Goal: Task Accomplishment & Management: Use online tool/utility

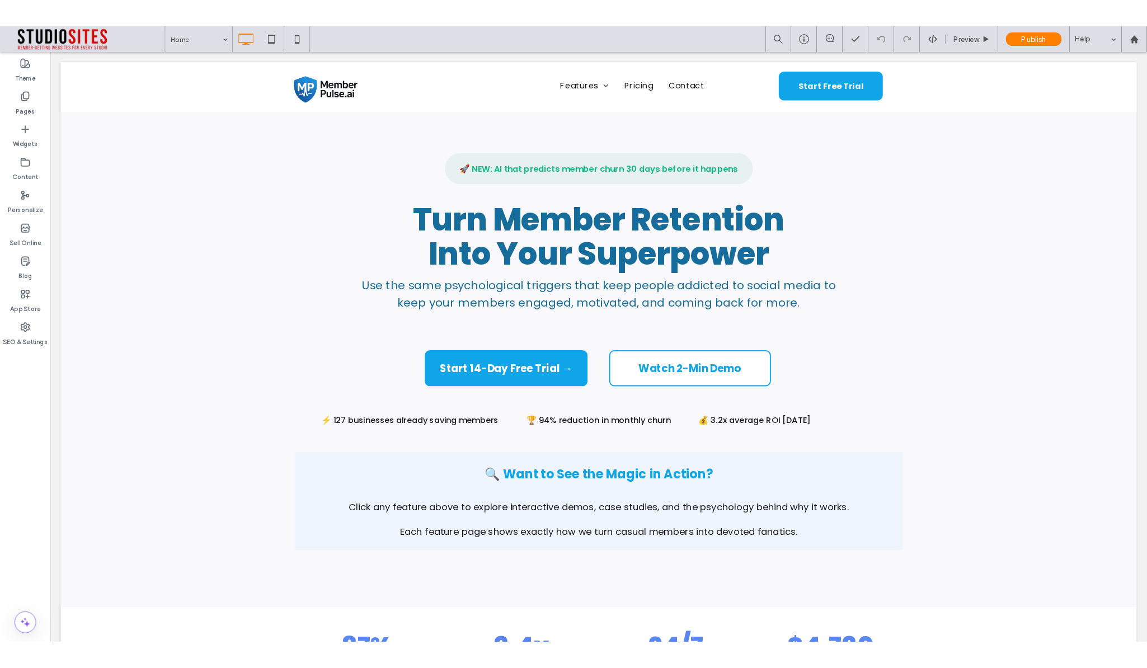
scroll to position [2, 0]
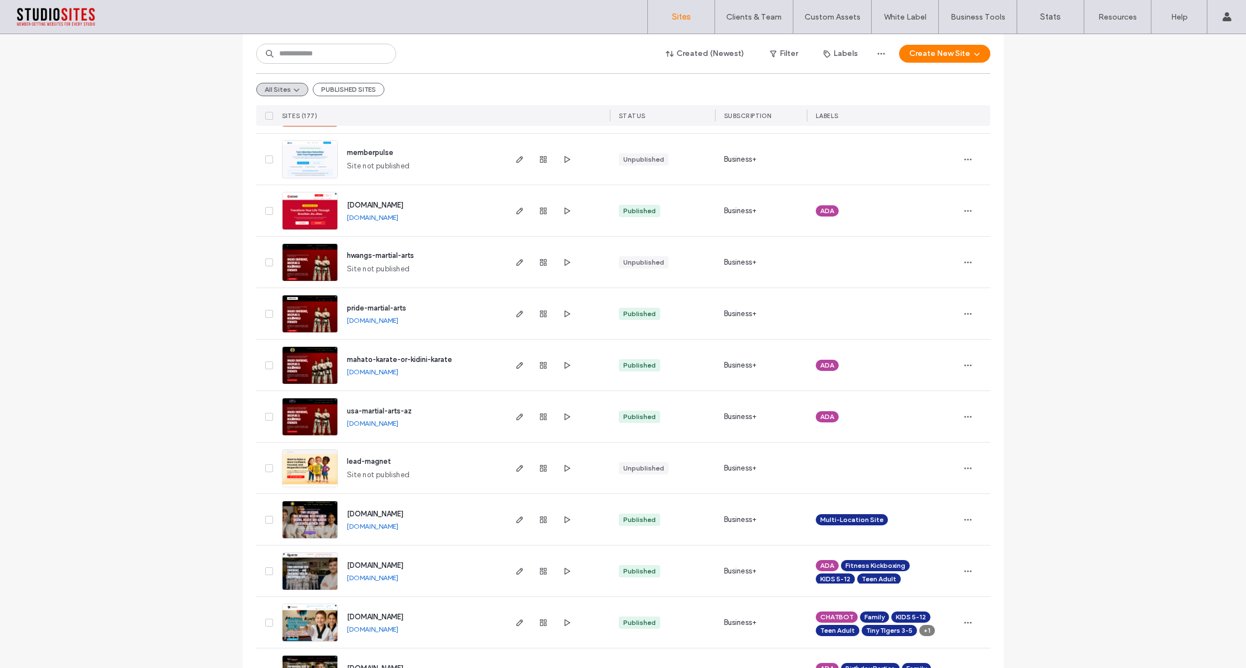
scroll to position [322, 0]
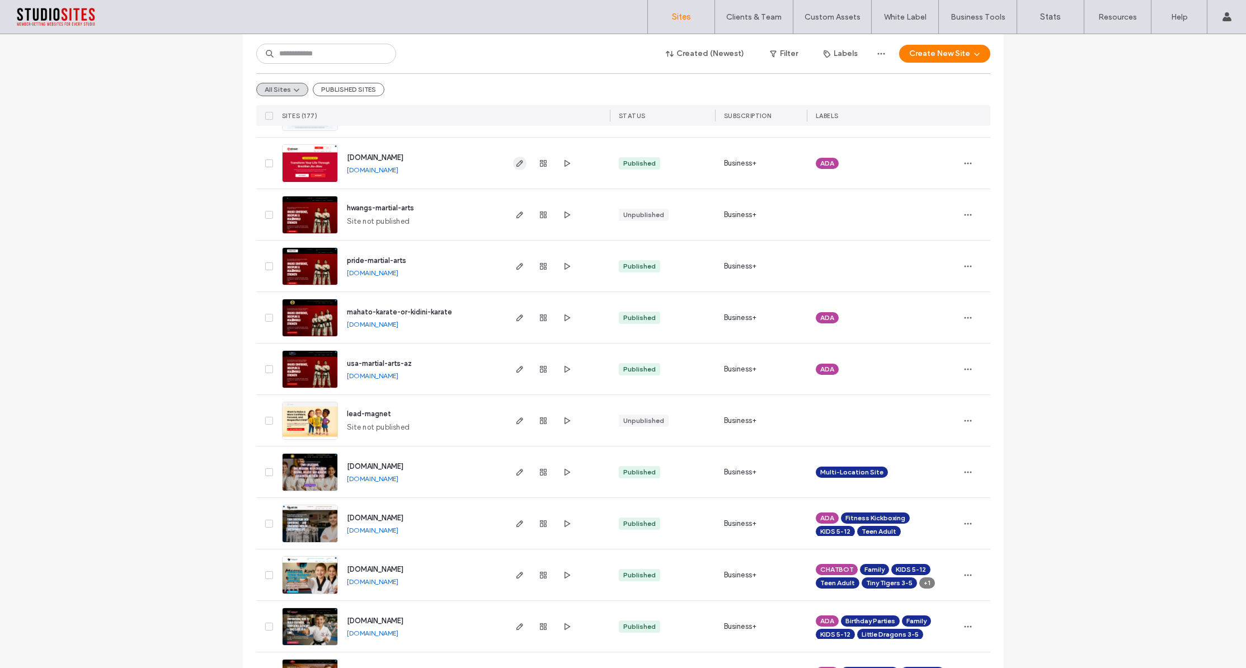
click at [515, 162] on icon "button" at bounding box center [519, 163] width 9 height 9
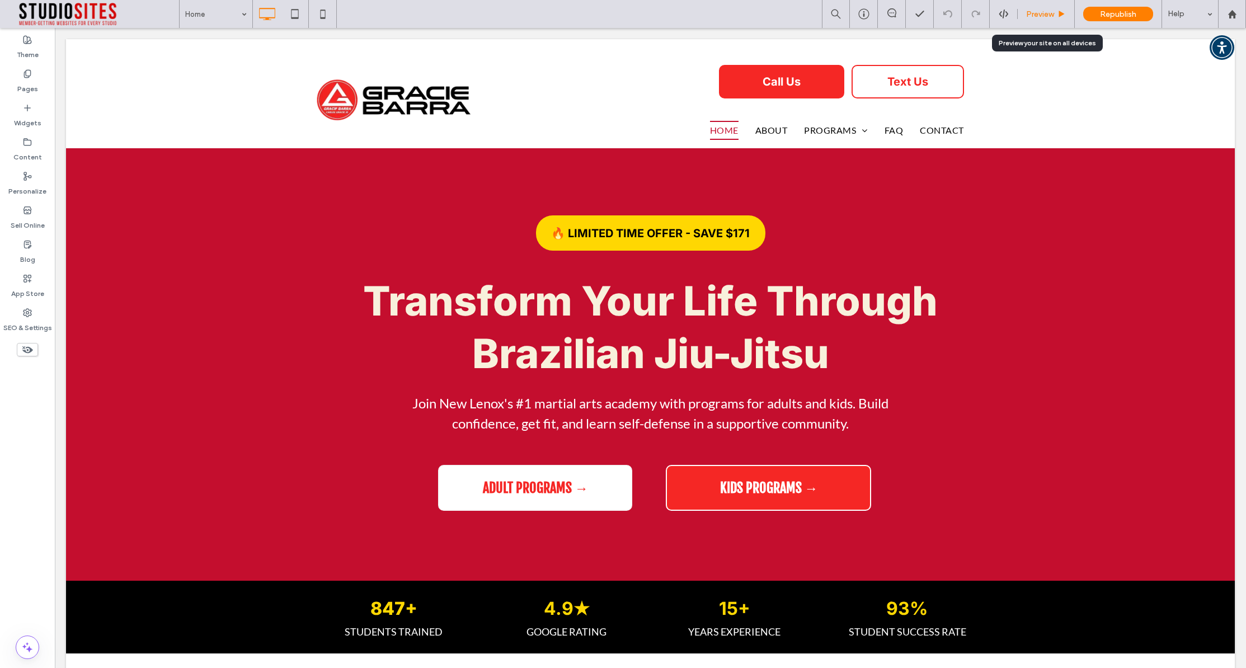
click at [1044, 16] on span "Preview" at bounding box center [1040, 15] width 28 height 10
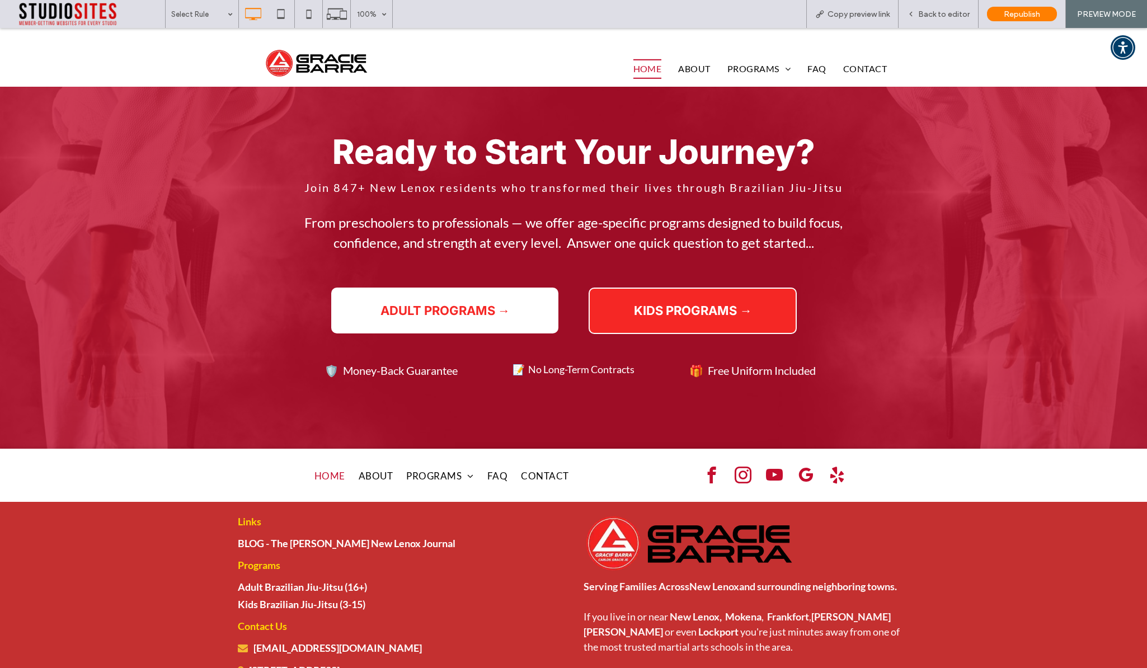
scroll to position [2379, 0]
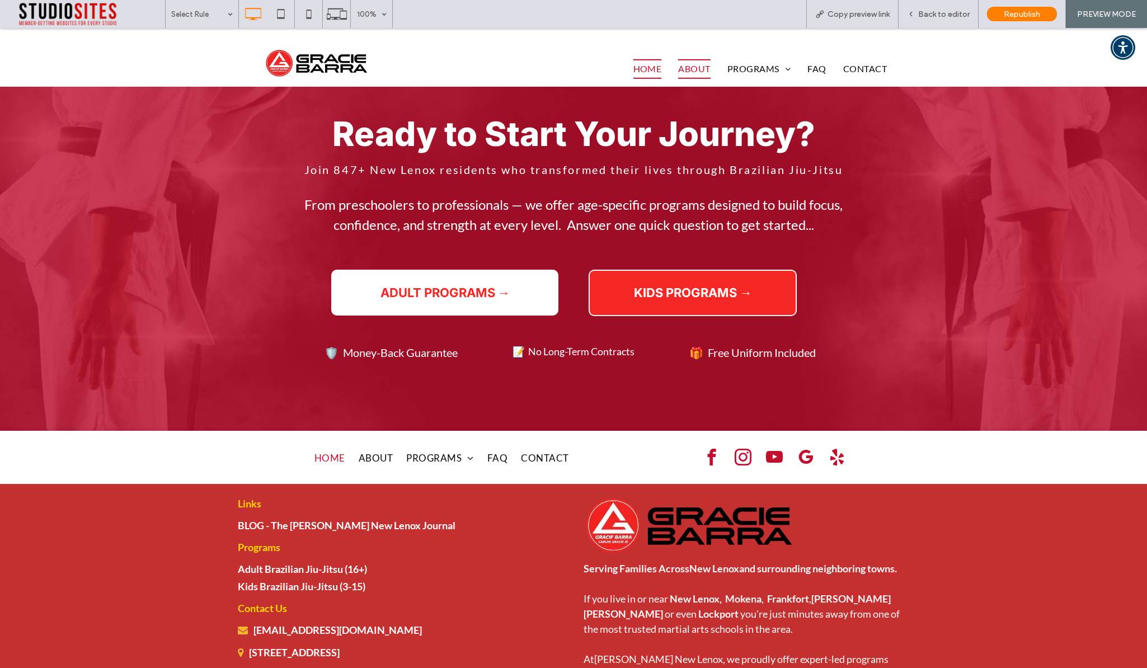
click at [690, 63] on span "About" at bounding box center [694, 68] width 32 height 19
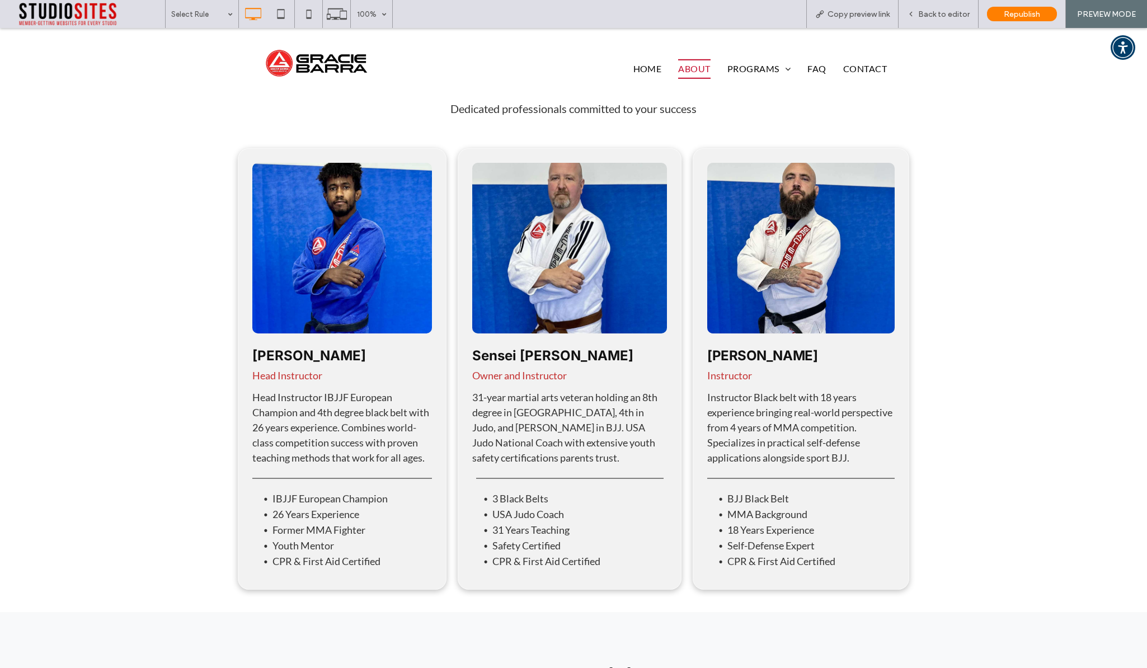
scroll to position [1489, 0]
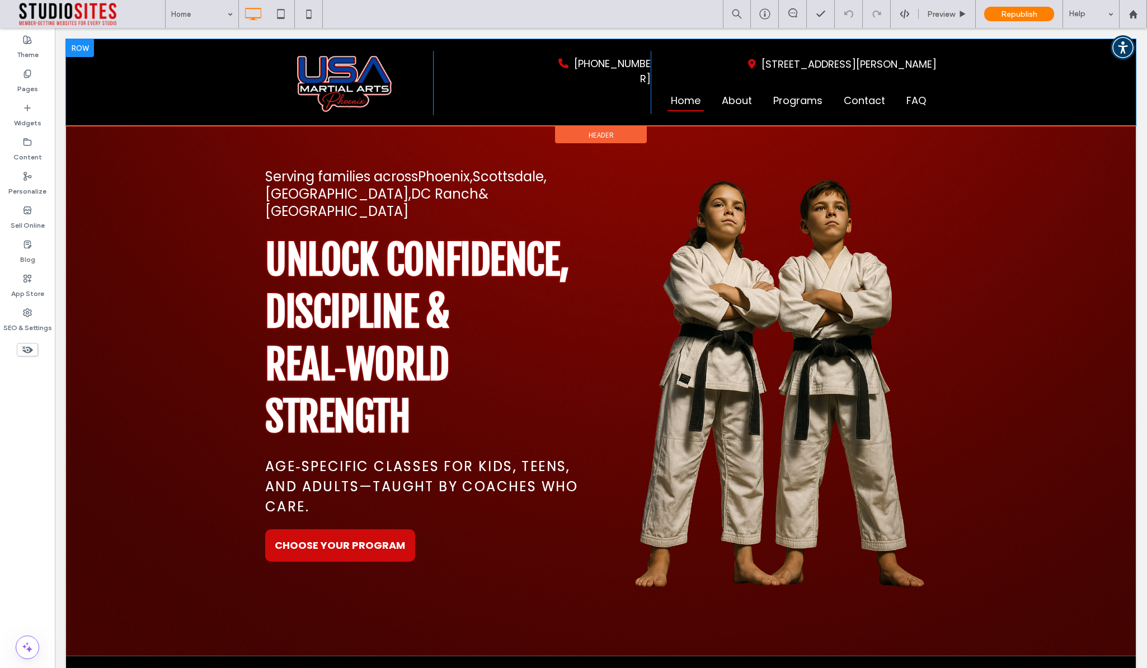
scroll to position [1, 0]
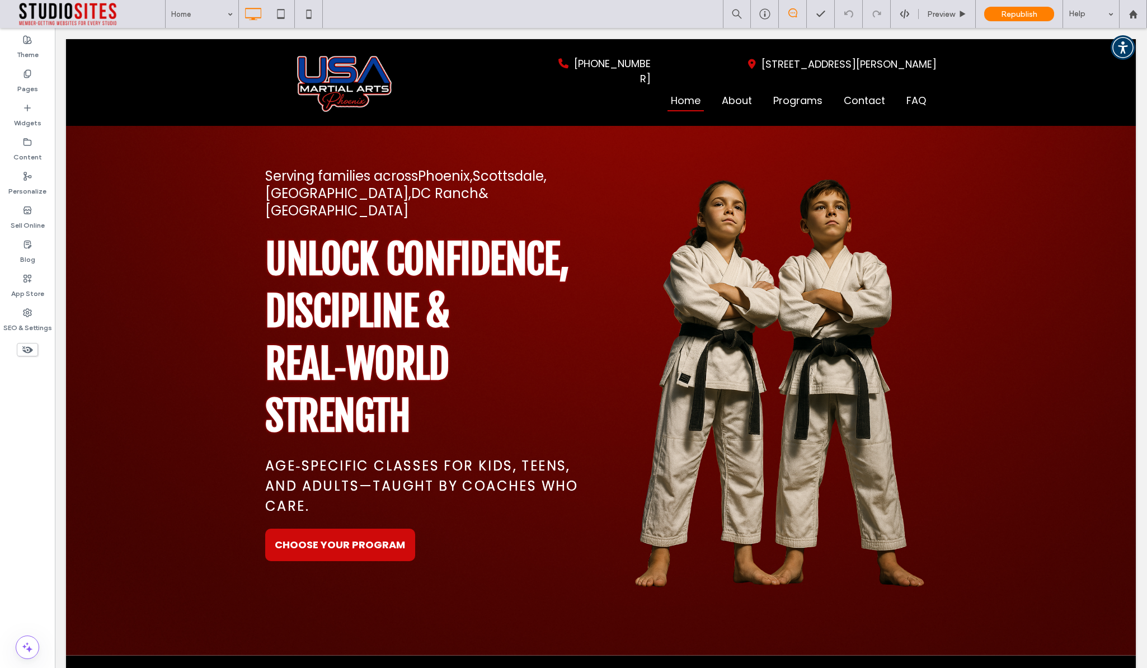
click at [789, 15] on icon at bounding box center [792, 12] width 9 height 9
click at [794, 17] on div at bounding box center [792, 13] width 27 height 11
click at [1143, 87] on use at bounding box center [1141, 89] width 5 height 5
click at [793, 12] on icon at bounding box center [792, 12] width 9 height 9
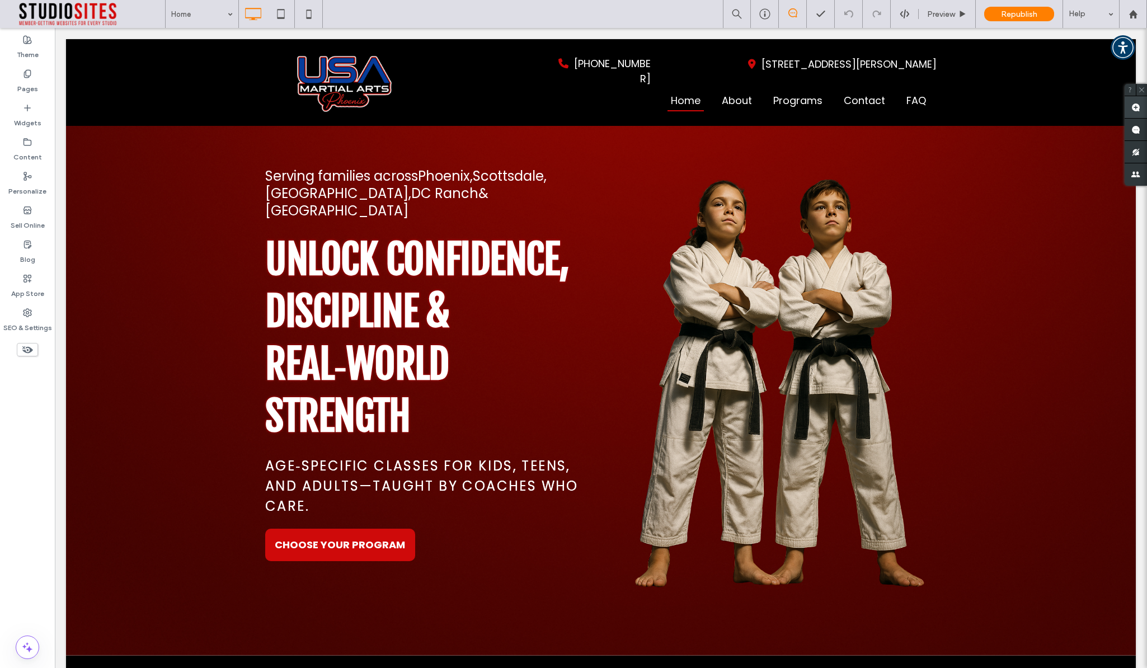
click at [1138, 109] on use at bounding box center [1135, 107] width 9 height 9
click at [777, 285] on img at bounding box center [774, 377] width 326 height 422
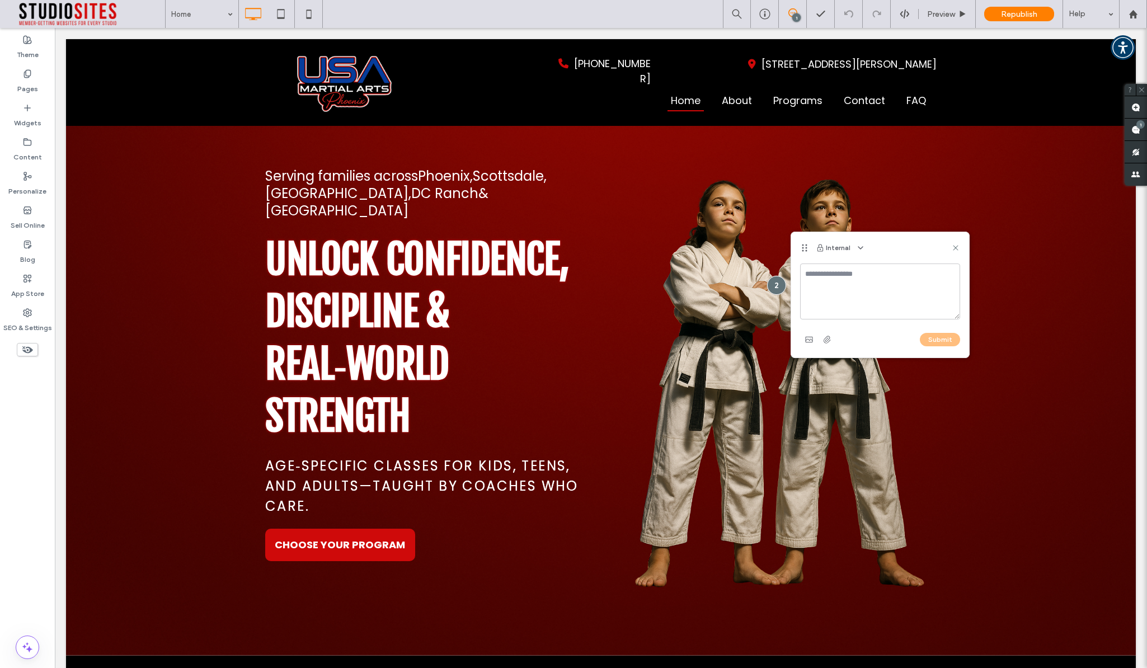
click at [859, 285] on textarea at bounding box center [880, 292] width 160 height 56
type textarea "*"
type textarea "**********"
click at [942, 338] on button "Submit" at bounding box center [940, 339] width 40 height 13
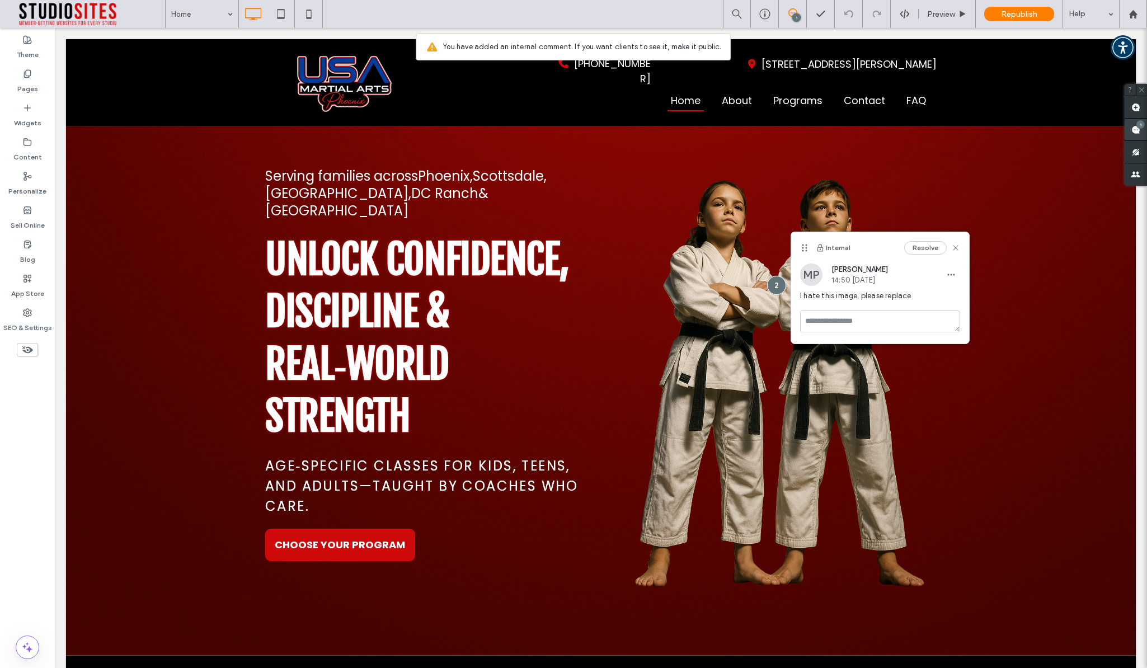
click at [1141, 129] on span at bounding box center [1136, 130] width 22 height 22
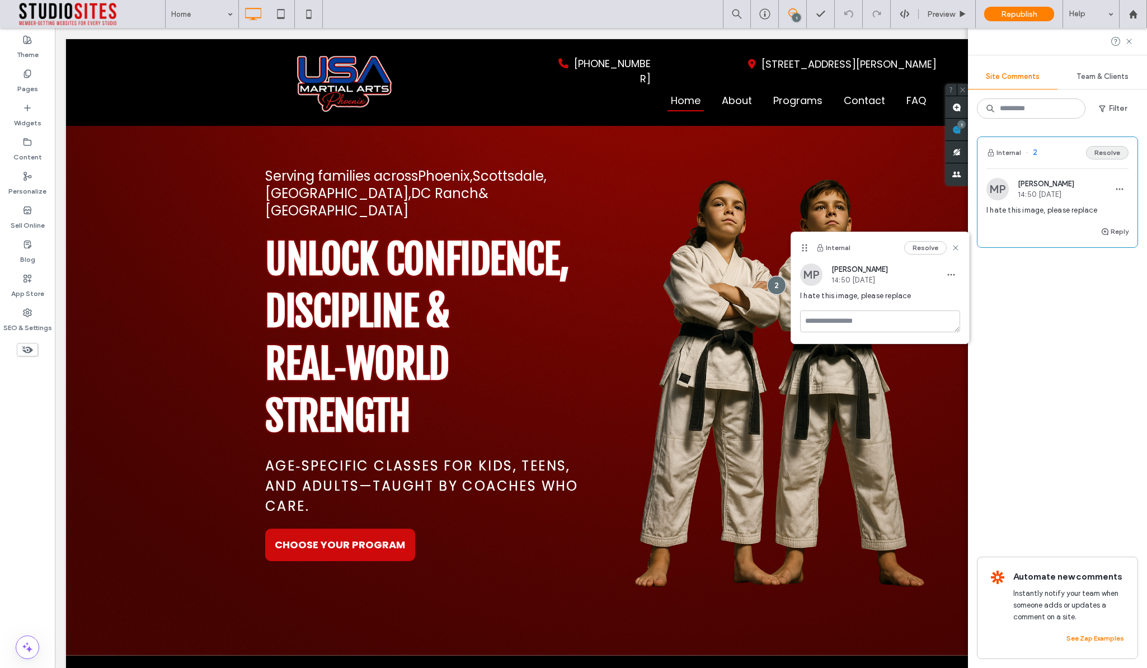
click at [1110, 154] on button "Resolve" at bounding box center [1107, 152] width 43 height 13
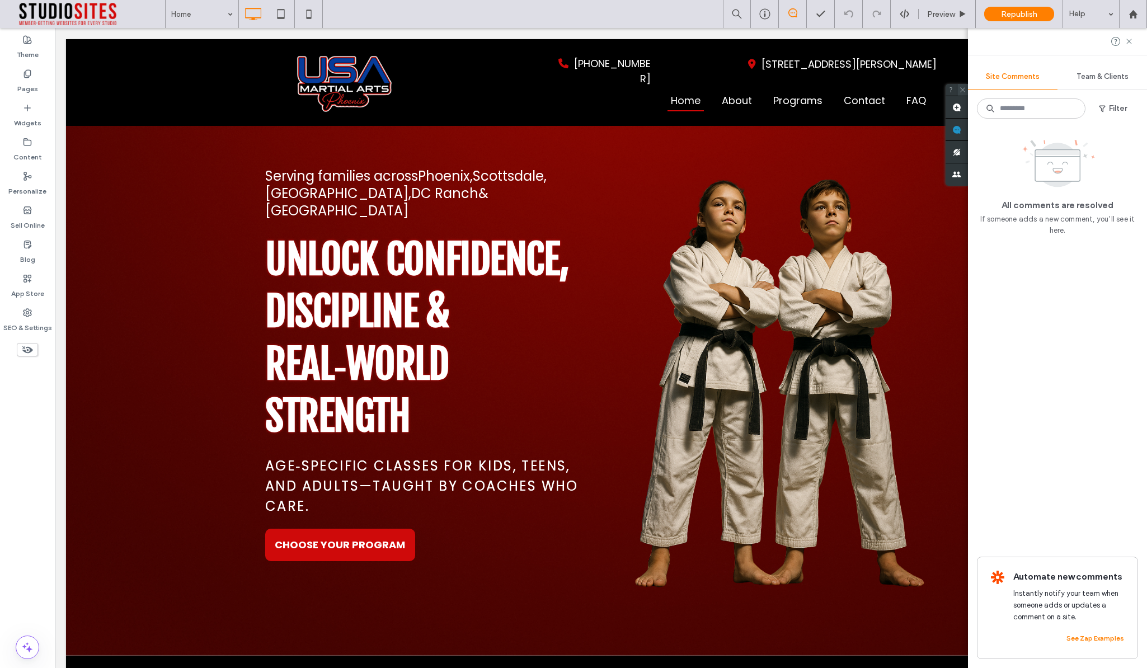
click at [964, 88] on icon at bounding box center [962, 89] width 7 height 7
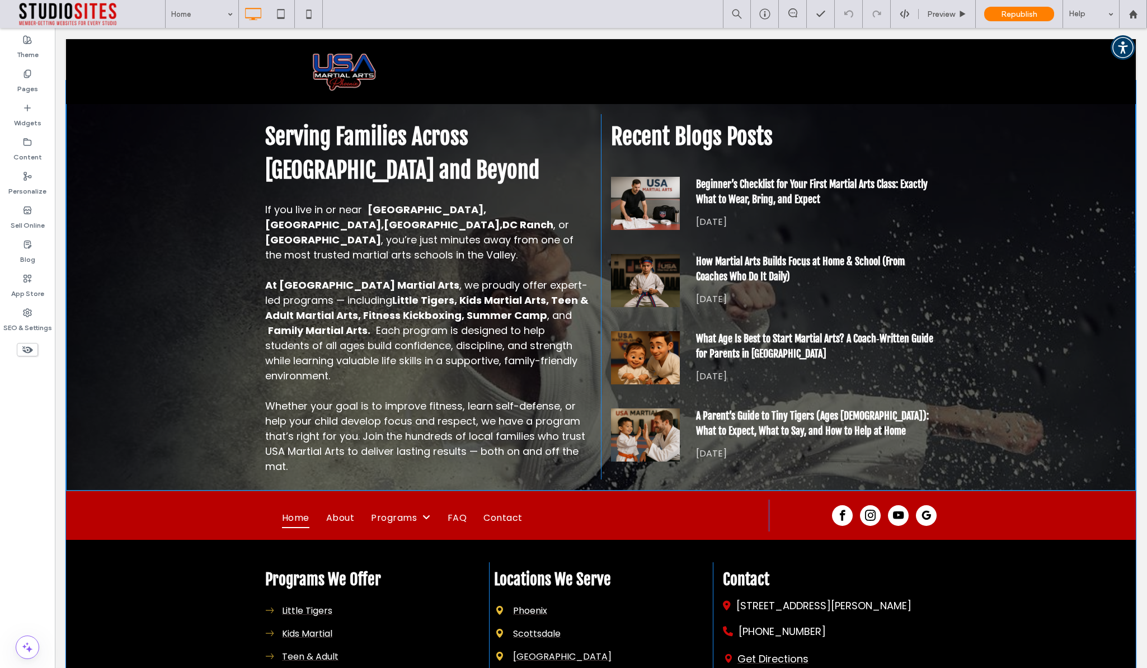
scroll to position [4265, 0]
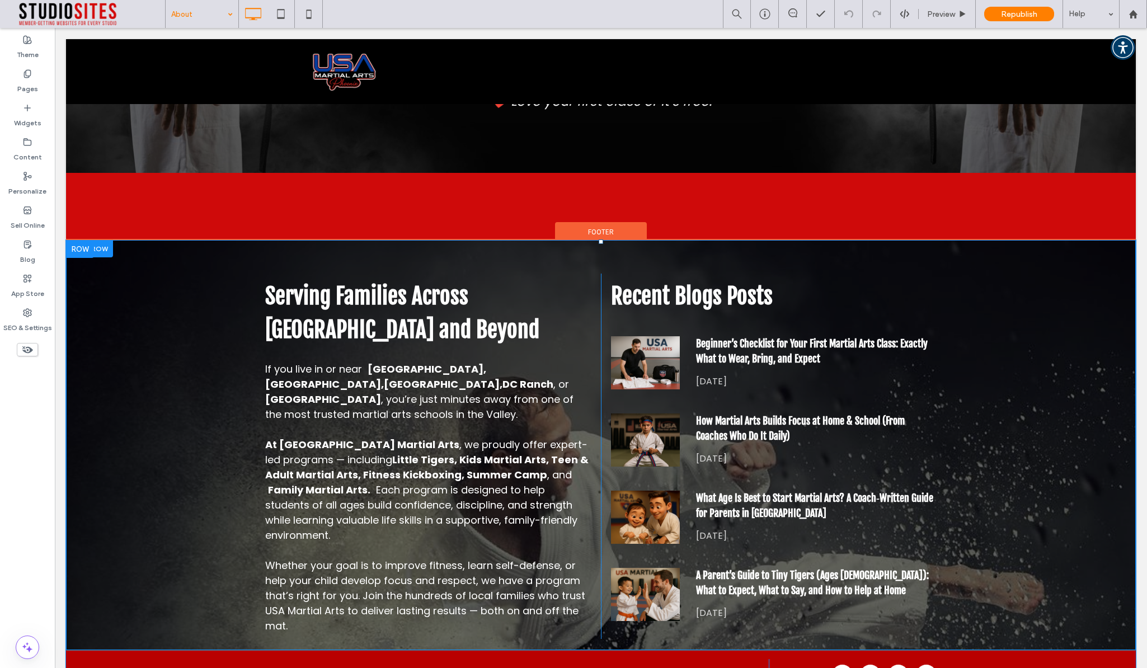
scroll to position [3742, 0]
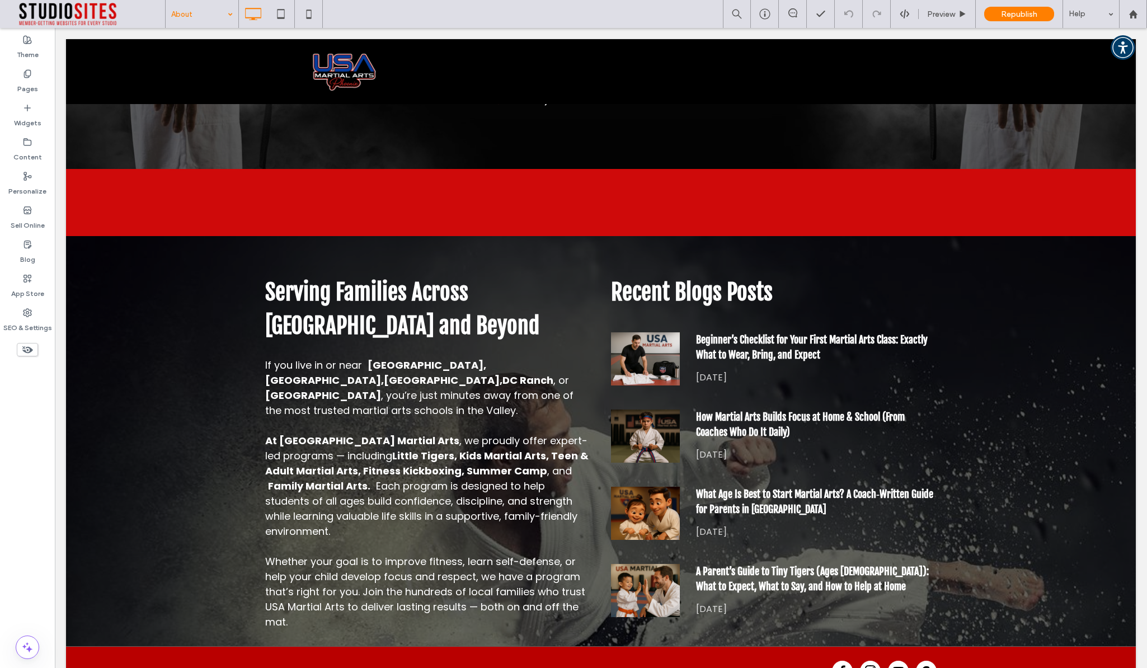
click at [198, 14] on input at bounding box center [199, 14] width 56 height 28
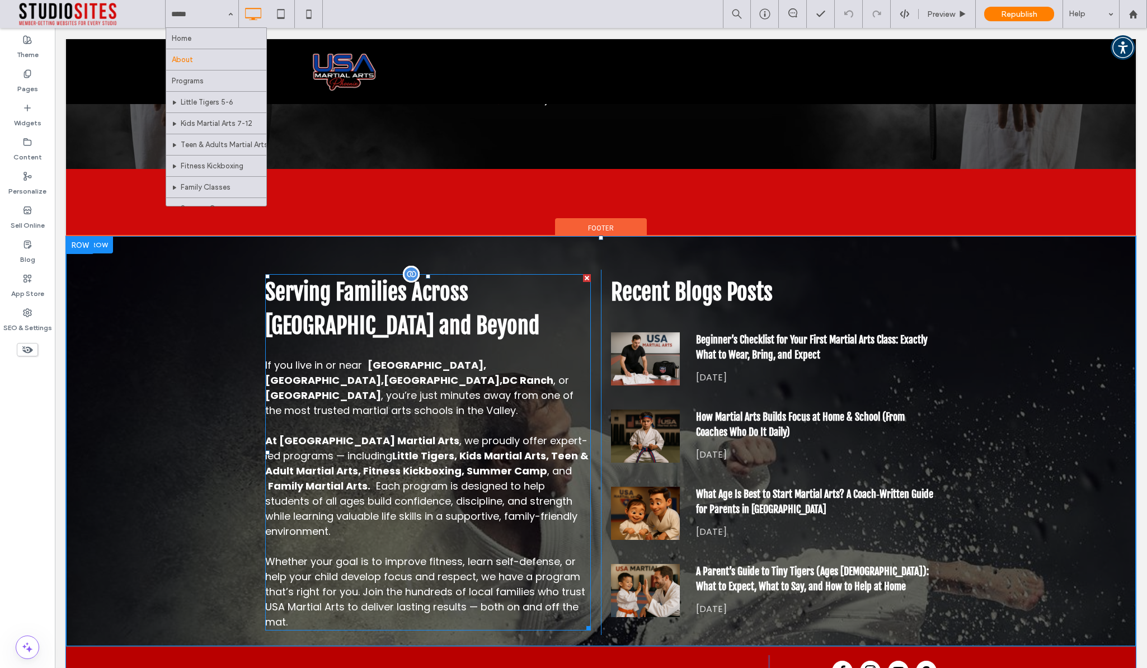
scroll to position [3967, 0]
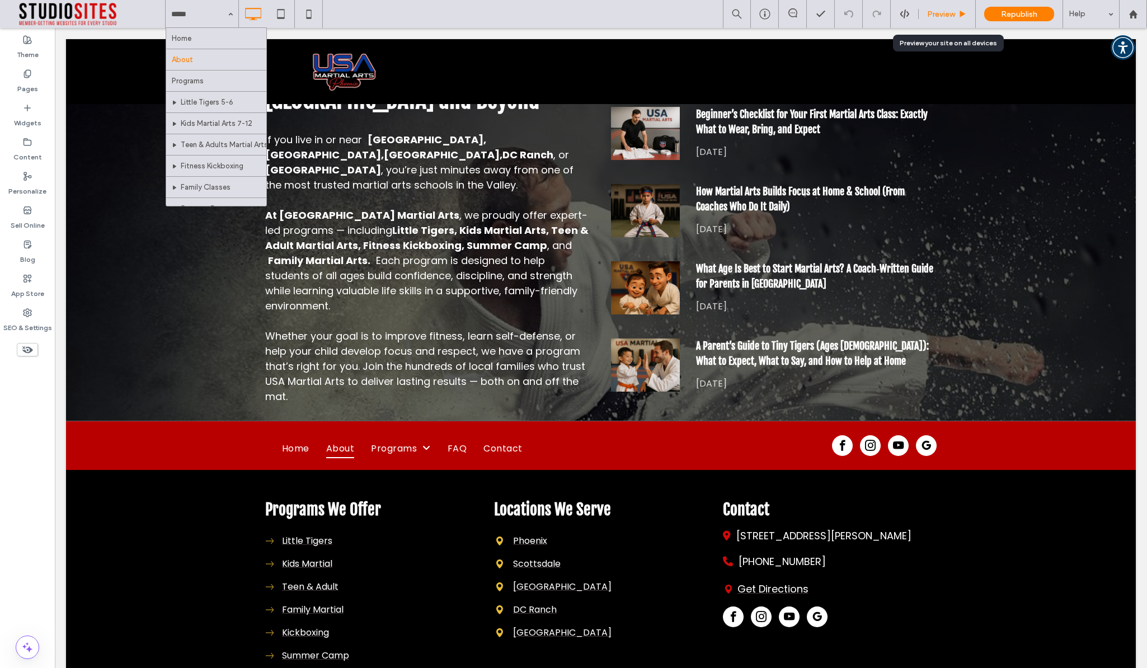
click at [945, 18] on div "Preview" at bounding box center [947, 14] width 57 height 28
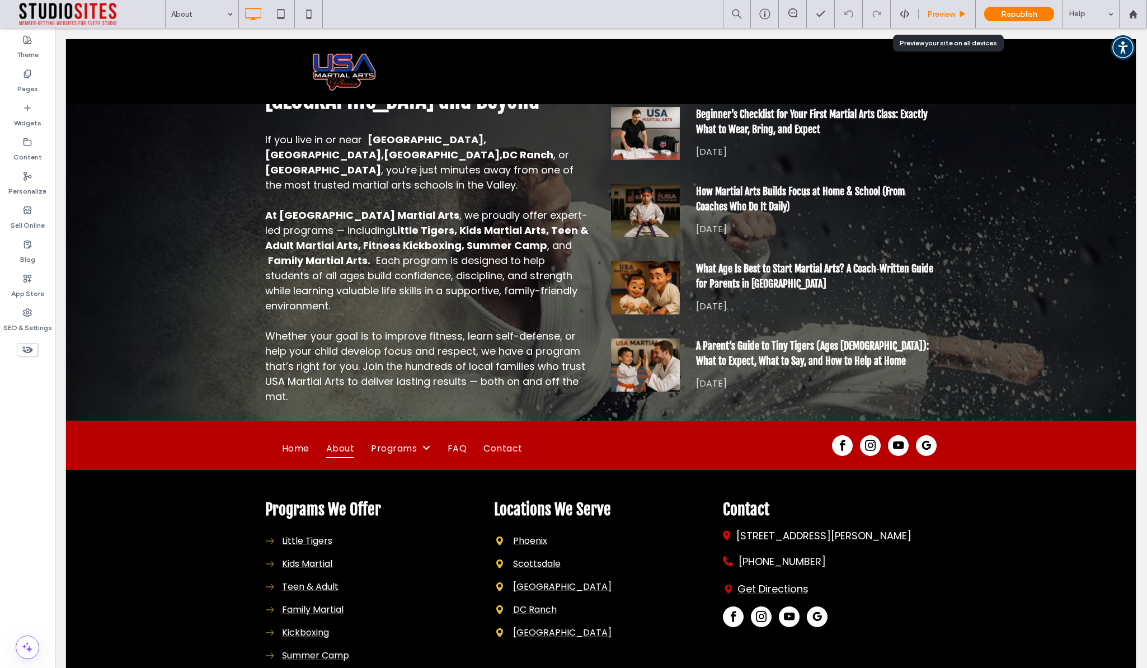
click at [942, 15] on span "Preview" at bounding box center [941, 15] width 28 height 10
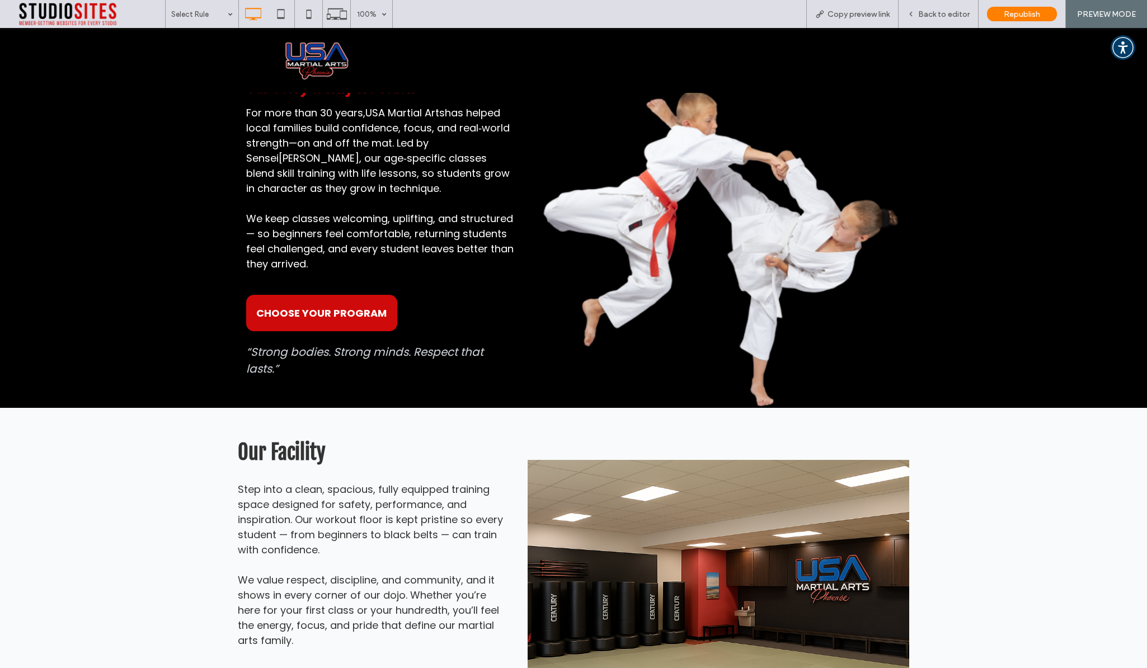
scroll to position [676, 0]
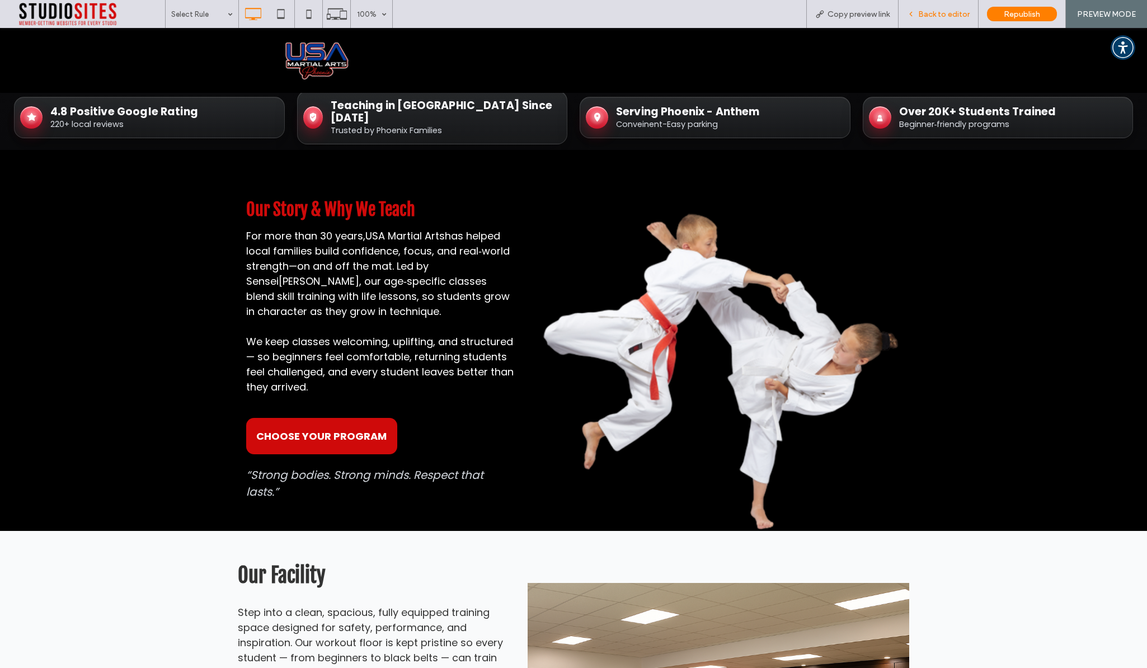
click at [969, 15] on span "Back to editor" at bounding box center [943, 15] width 51 height 10
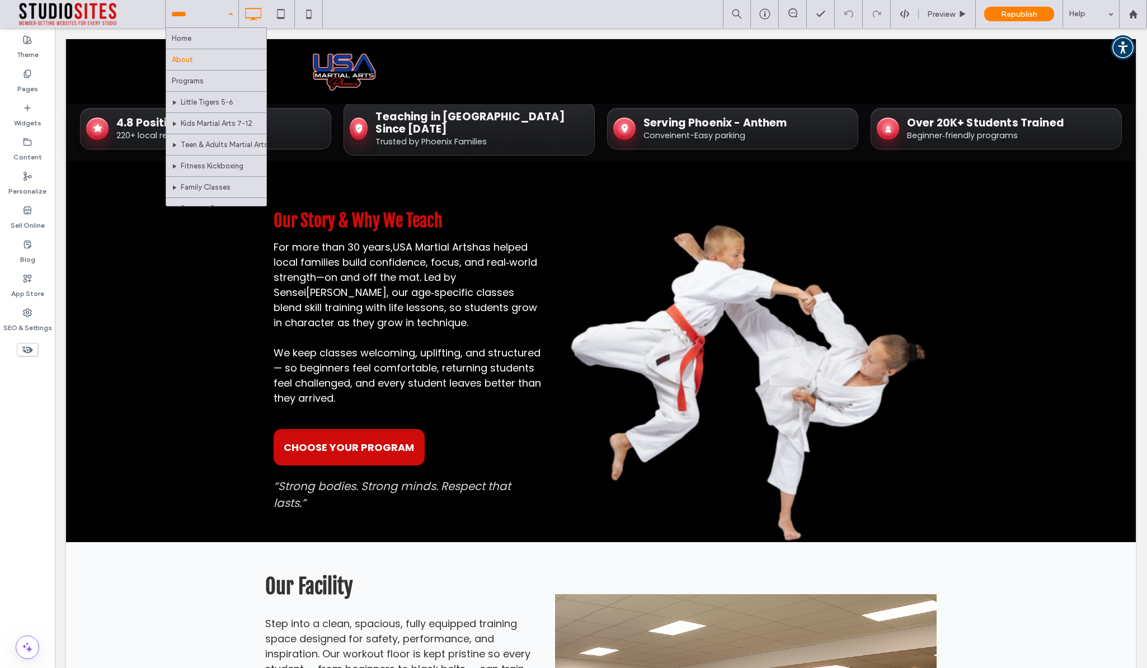
scroll to position [76, 0]
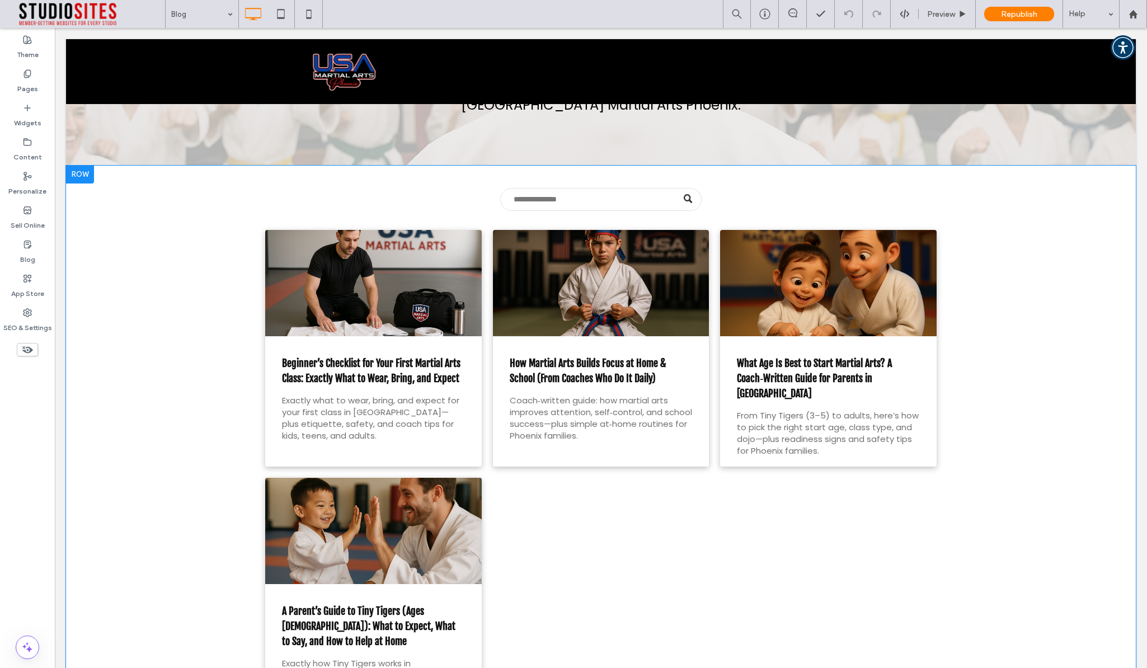
scroll to position [167, 0]
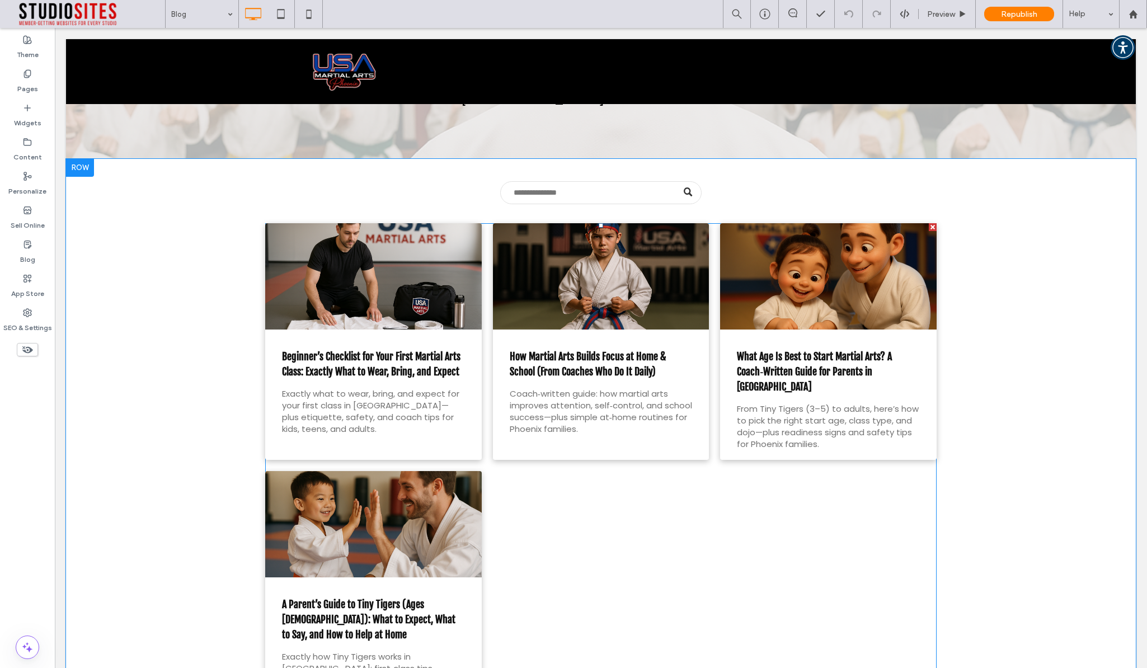
click at [793, 350] on link "What Age Is Best to Start Martial Arts? A Coach‑Written Guide for Parents in [G…" at bounding box center [828, 371] width 183 height 45
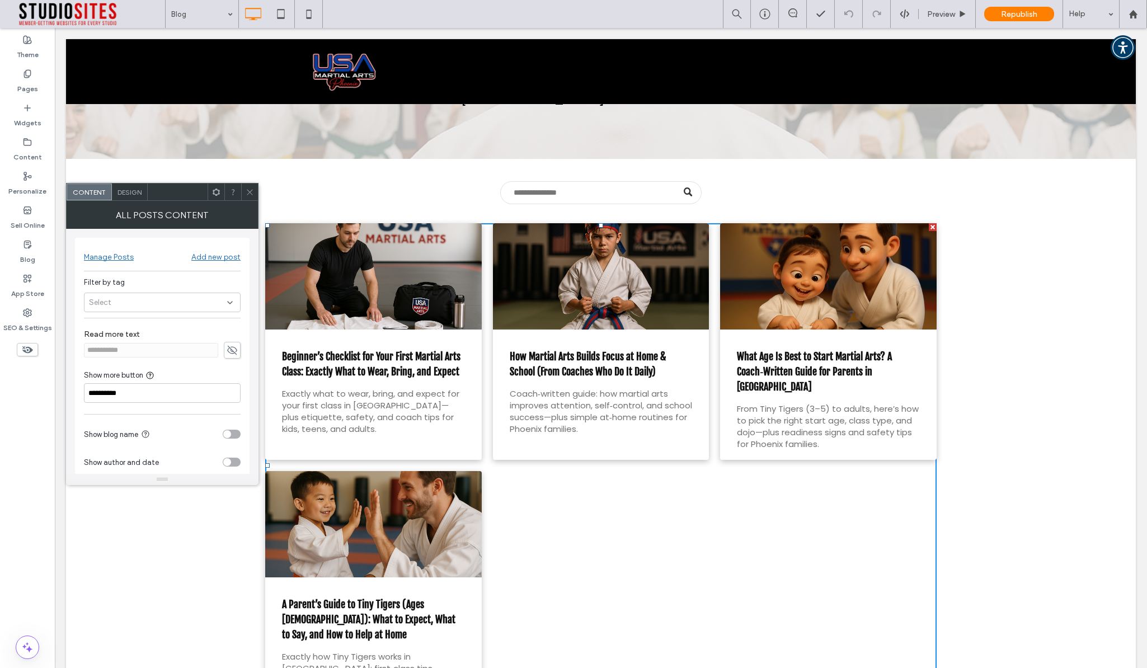
click at [254, 192] on div at bounding box center [249, 192] width 17 height 17
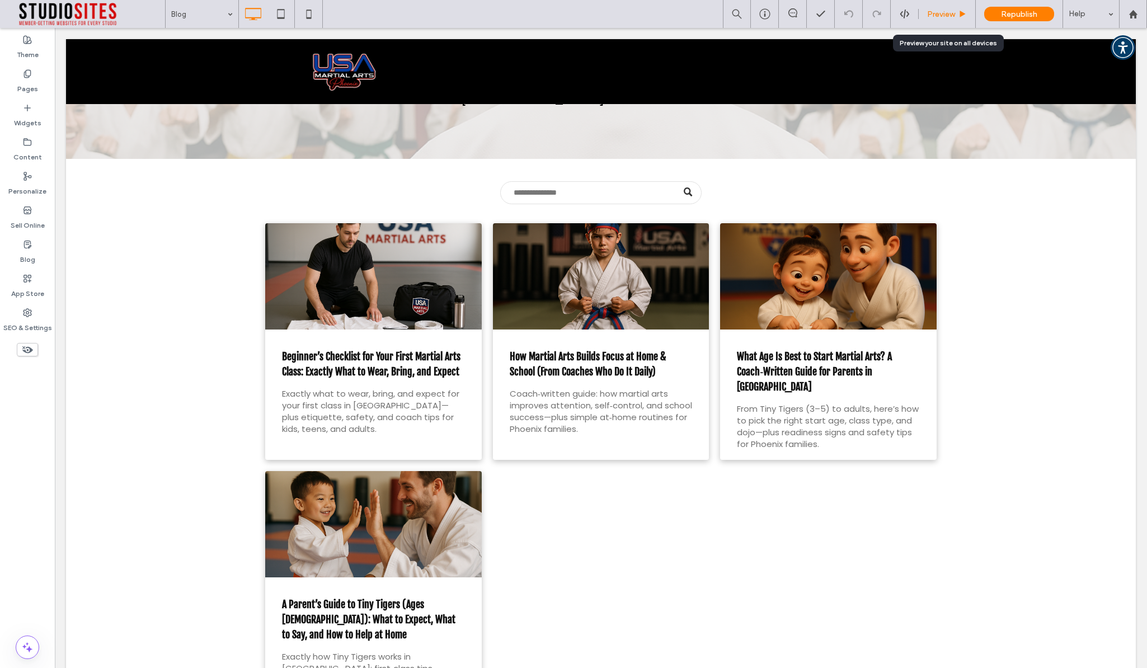
click at [945, 14] on span "Preview" at bounding box center [941, 15] width 28 height 10
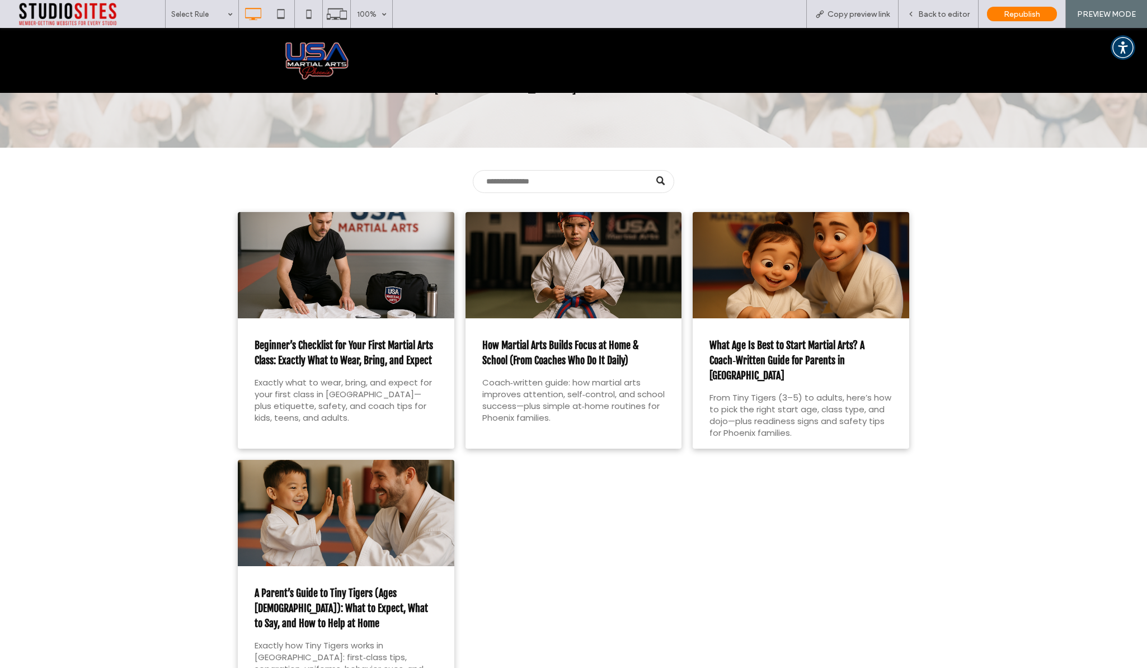
click at [809, 350] on link "What Age Is Best to Start Martial Arts? A Coach‑Written Guide for Parents in [G…" at bounding box center [800, 360] width 183 height 45
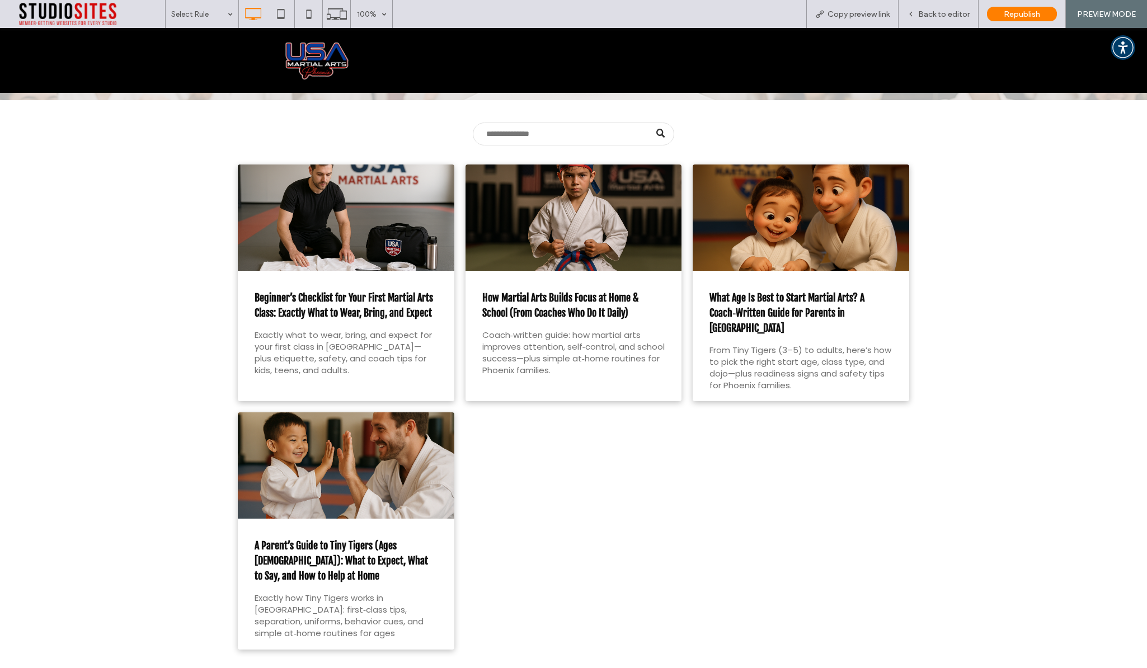
scroll to position [221, 0]
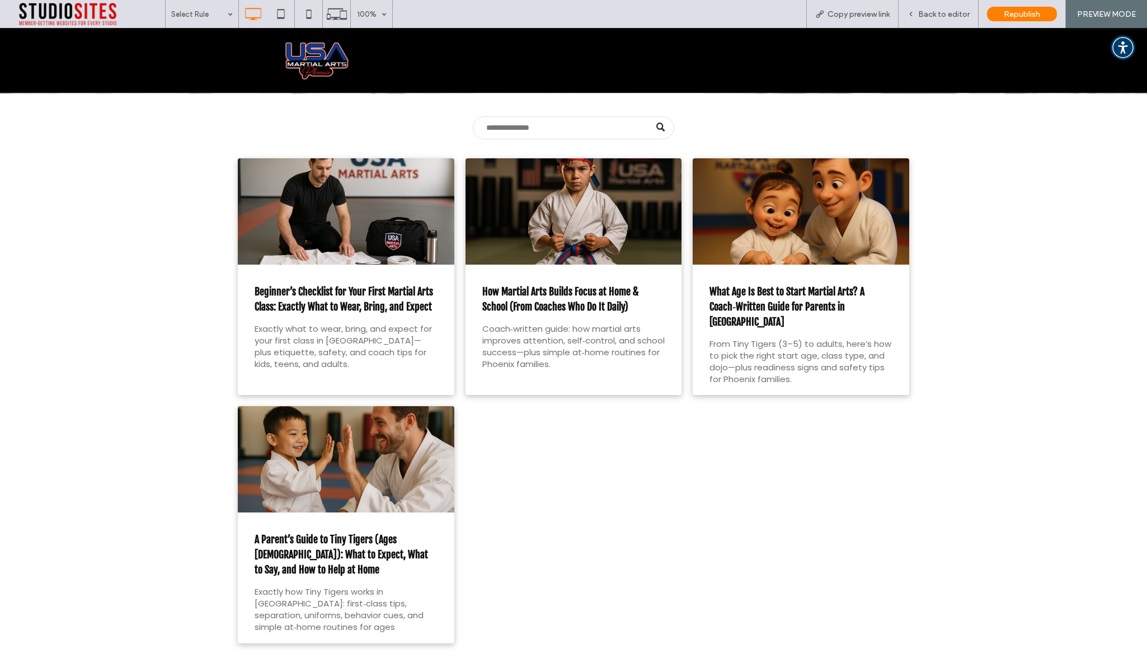
click at [548, 295] on link "How Martial Arts Builds Focus at Home & School (From Coaches Who Do It Daily)" at bounding box center [573, 299] width 183 height 30
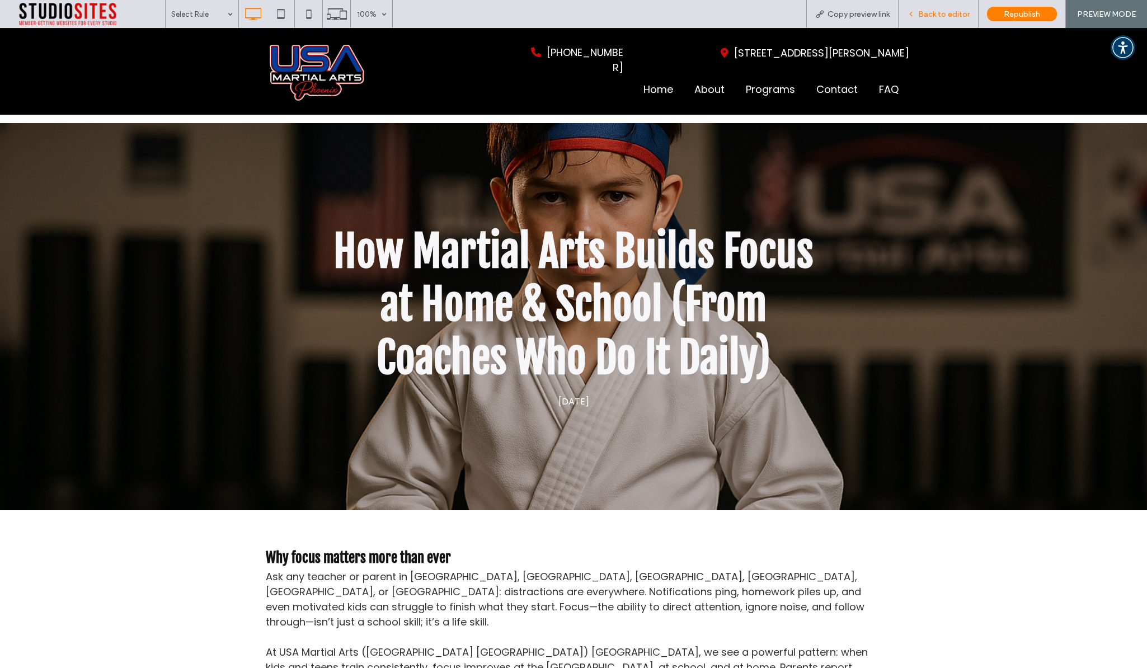
click at [955, 17] on span "Back to editor" at bounding box center [943, 15] width 51 height 10
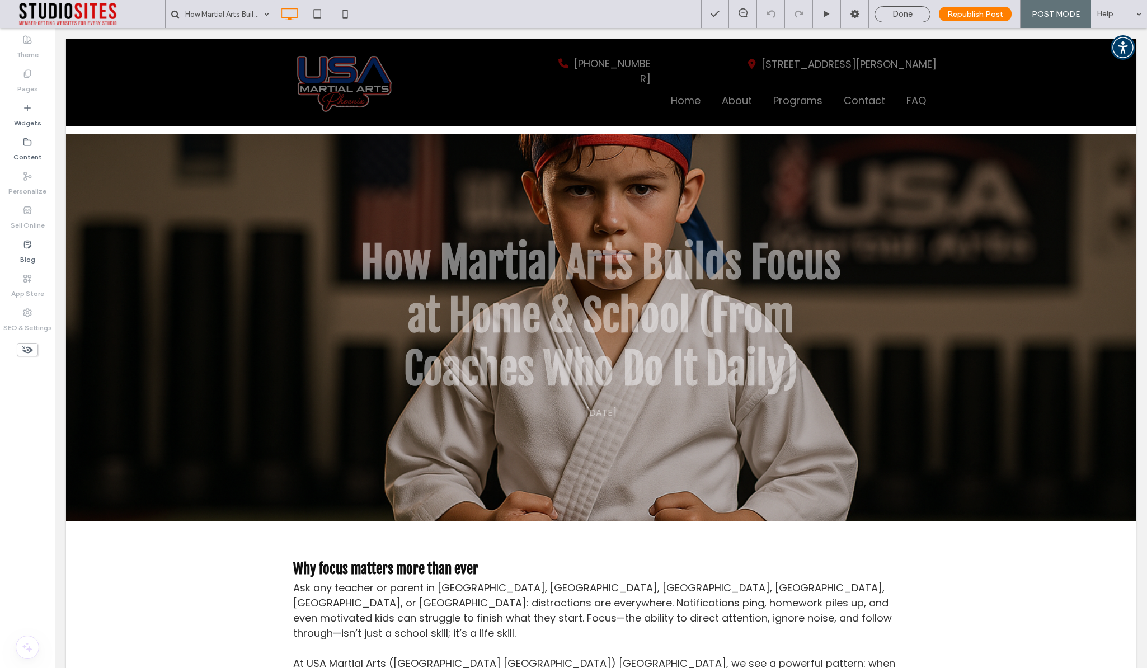
click at [905, 16] on span "Done" at bounding box center [902, 14] width 20 height 10
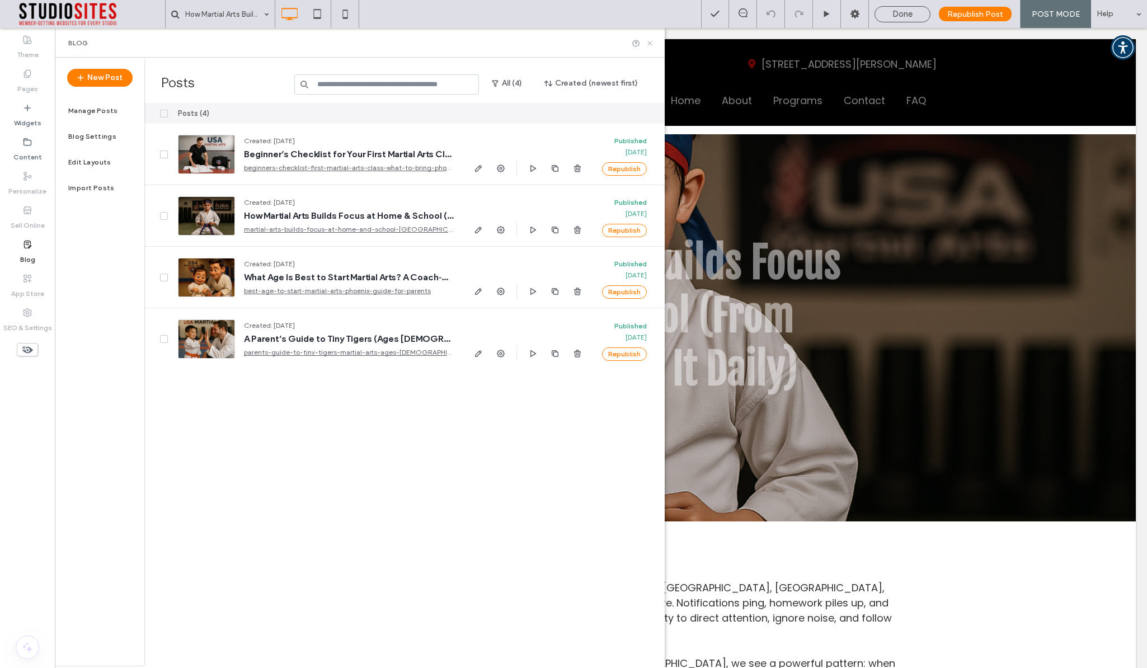
click at [650, 43] on icon at bounding box center [650, 43] width 8 height 8
